Goal: Transaction & Acquisition: Purchase product/service

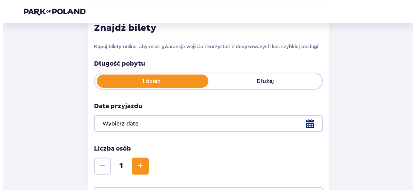
scroll to position [154, 0]
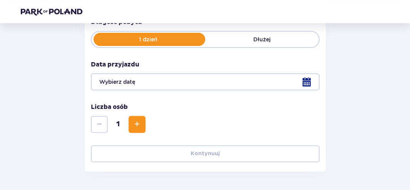
click at [133, 116] on button "Zwiększ" at bounding box center [137, 124] width 17 height 17
click at [306, 77] on div at bounding box center [205, 81] width 229 height 17
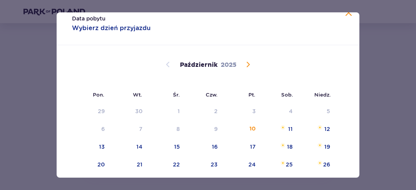
scroll to position [39, 0]
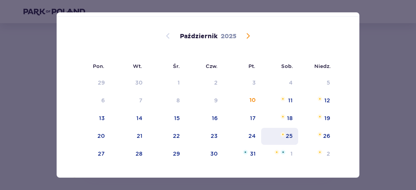
click at [290, 131] on div "25" at bounding box center [279, 136] width 37 height 17
drag, startPoint x: 290, startPoint y: 131, endPoint x: 325, endPoint y: 121, distance: 36.0
click at [290, 131] on div "25" at bounding box center [279, 136] width 37 height 17
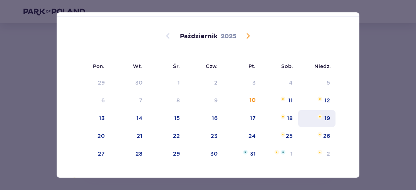
type input "[DATE]"
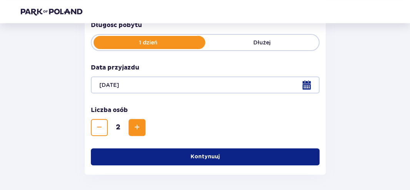
scroll to position [155, 0]
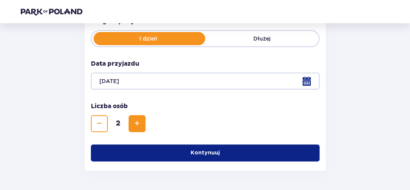
click at [222, 144] on button "Kontynuuj" at bounding box center [205, 152] width 229 height 17
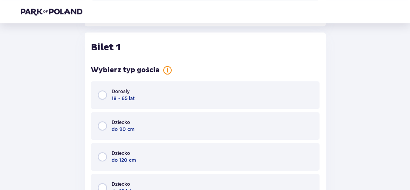
scroll to position [302, 0]
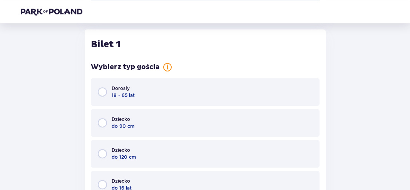
click at [179, 93] on div "Dorosły 18 - 65 lat" at bounding box center [205, 92] width 229 height 28
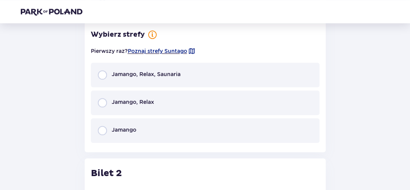
scroll to position [606, 0]
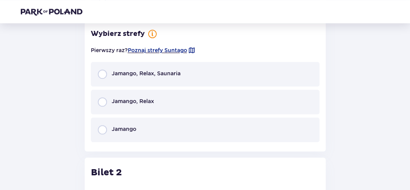
click at [194, 73] on div "Jamango, Relax, Saunaria" at bounding box center [205, 74] width 229 height 25
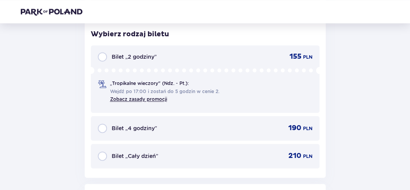
scroll to position [731, 0]
